Goal: Transaction & Acquisition: Subscribe to service/newsletter

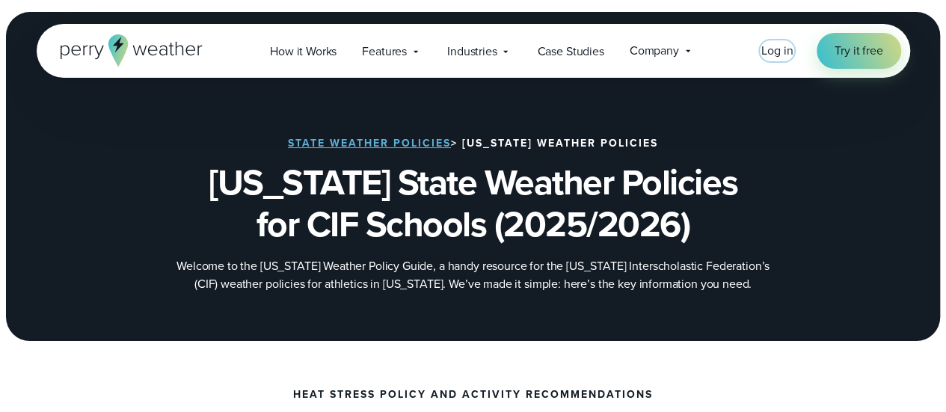
click at [776, 53] on span "Log in" at bounding box center [776, 50] width 31 height 17
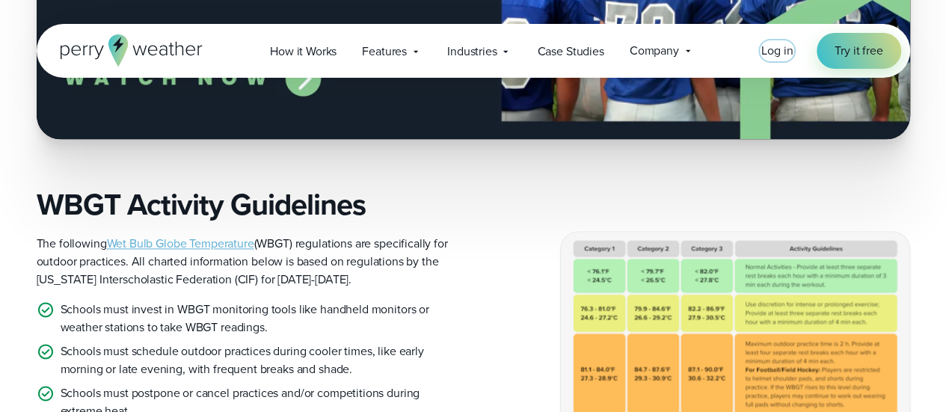
scroll to position [1018, 0]
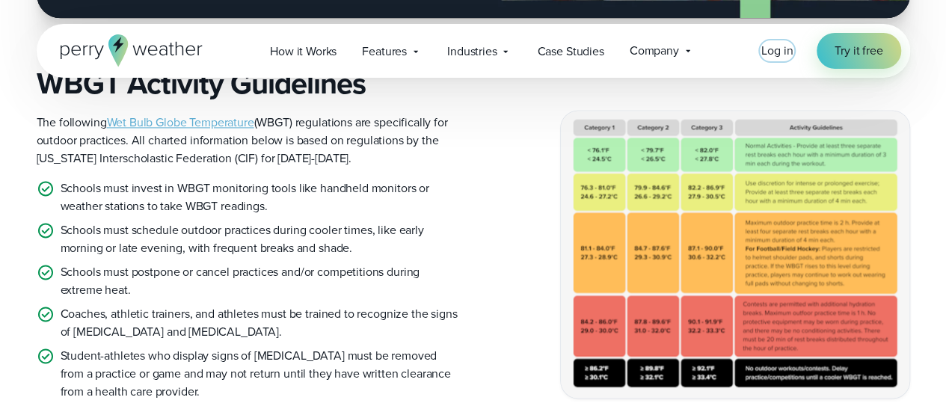
click at [777, 47] on span "Log in" at bounding box center [776, 50] width 31 height 17
click at [853, 46] on span "Try it free" at bounding box center [858, 51] width 48 height 18
